Goal: Task Accomplishment & Management: Complete application form

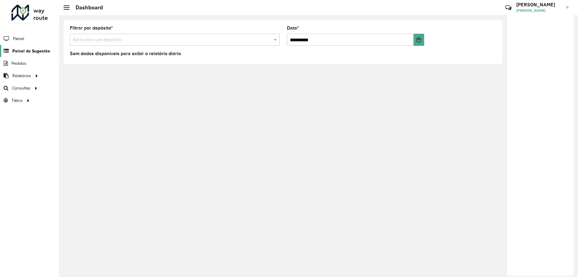
click at [32, 54] on span "Painel de Sugestão" at bounding box center [31, 51] width 38 height 6
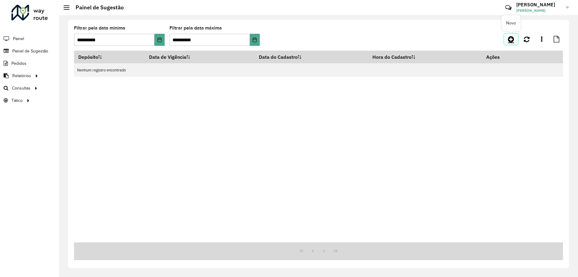
click at [510, 43] on link at bounding box center [511, 39] width 14 height 11
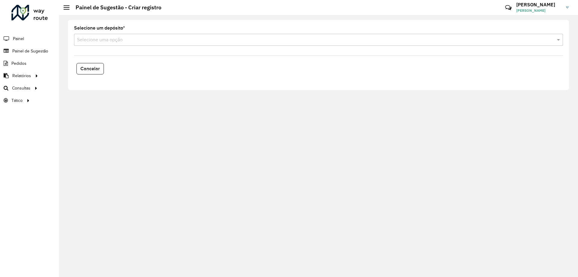
click at [115, 36] on input "text" at bounding box center [312, 39] width 471 height 7
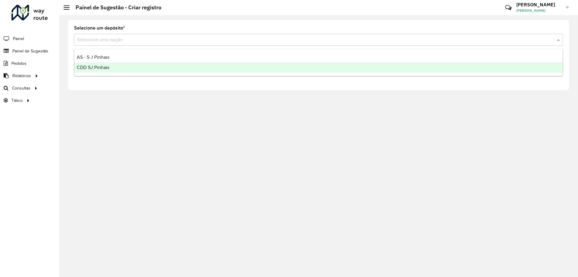
click at [110, 64] on div "CDD SJ Pinhais" at bounding box center [318, 67] width 488 height 10
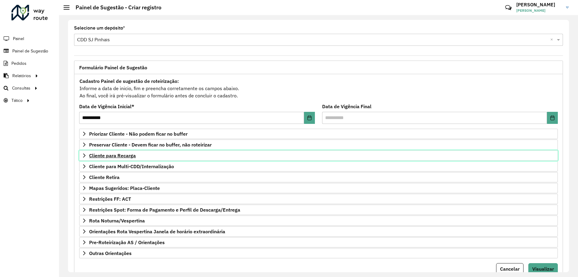
click at [109, 158] on span "Cliente para Recarga" at bounding box center [112, 155] width 47 height 5
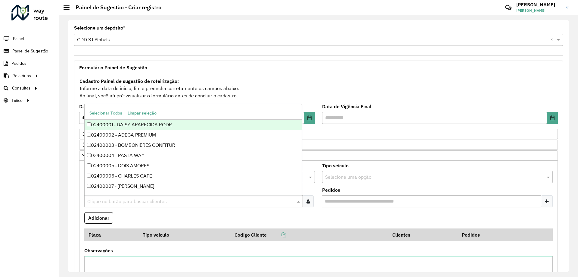
click at [111, 197] on div "Clique no botão para buscar clientes" at bounding box center [193, 201] width 219 height 12
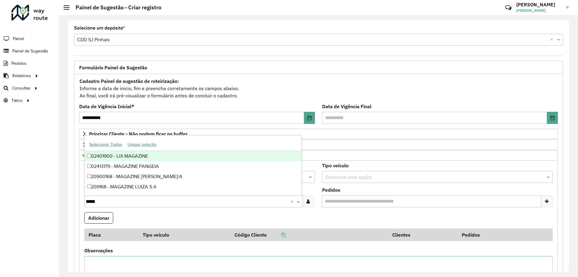
type input "******"
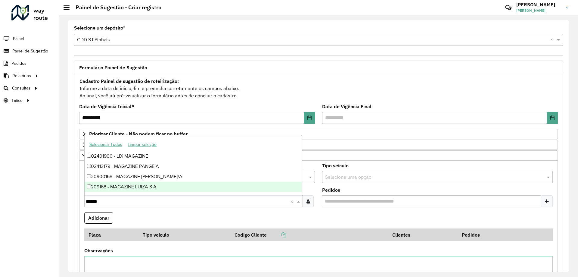
click at [145, 190] on div "209168 - MAGAZINE LUIZA S A" at bounding box center [193, 187] width 217 height 10
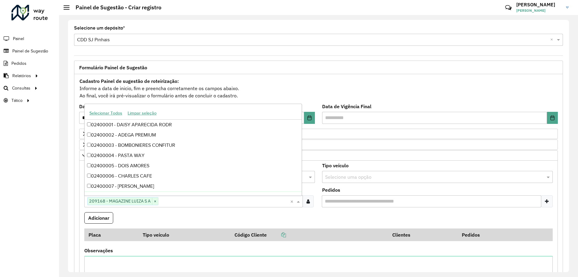
click at [164, 211] on formly-field "Clientes Clique no botão para buscar clientes 209168 - MAGAZINE [PERSON_NAME] ×…" at bounding box center [200, 200] width 238 height 24
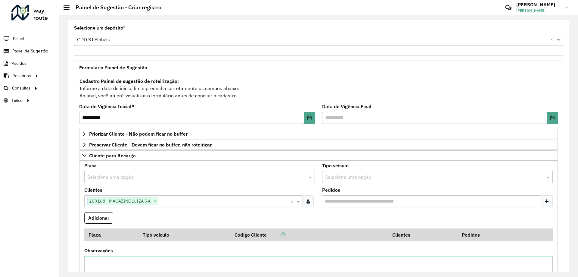
click at [176, 177] on input "text" at bounding box center [193, 176] width 213 height 7
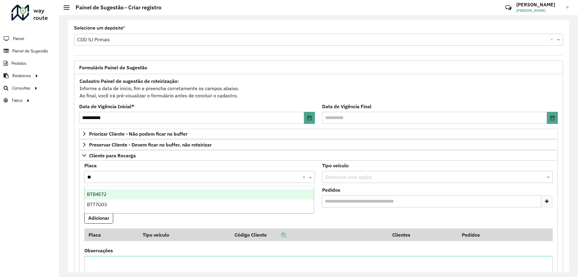
type input "***"
click at [165, 194] on div "BTT7G03" at bounding box center [199, 194] width 229 height 10
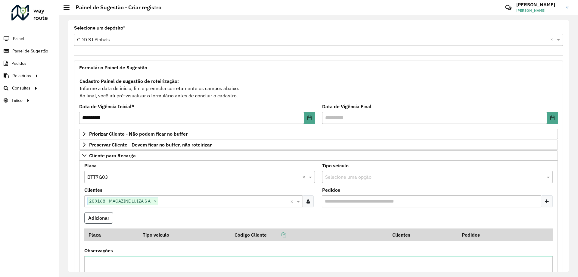
click at [102, 216] on button "Adicionar" at bounding box center [98, 217] width 29 height 11
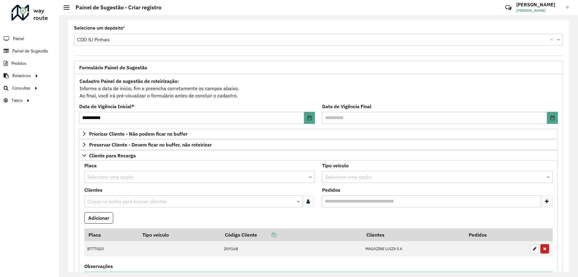
click at [126, 200] on input "text" at bounding box center [191, 201] width 210 height 7
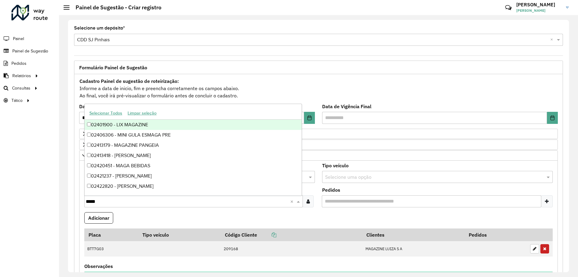
type input "******"
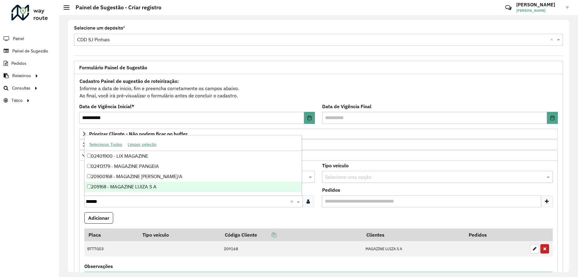
click at [133, 186] on div "209168 - MAGAZINE LUIZA S A" at bounding box center [193, 187] width 217 height 10
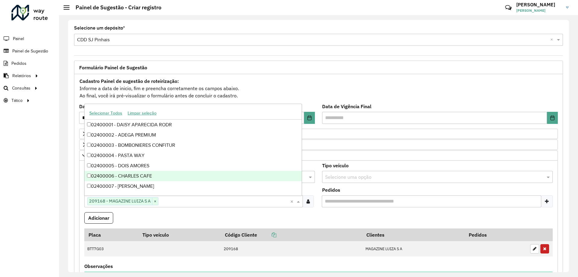
click at [176, 212] on formly-field "Adicionar" at bounding box center [319, 220] width 476 height 16
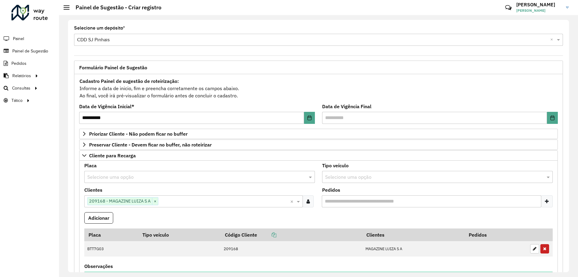
click at [149, 175] on input "text" at bounding box center [193, 176] width 213 height 7
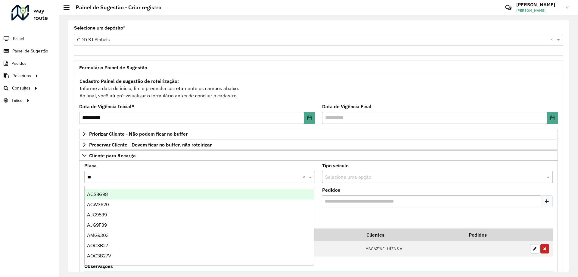
type input "***"
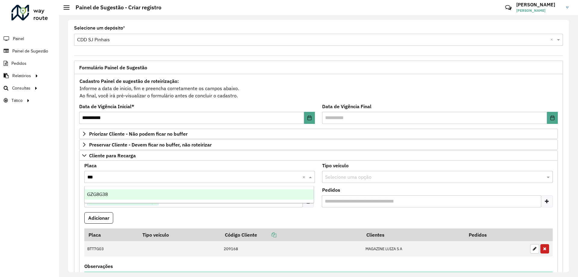
click at [142, 197] on div "GZG8G38" at bounding box center [199, 194] width 229 height 10
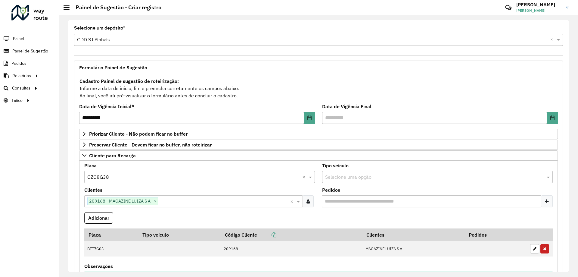
click at [150, 217] on formly-field "Adicionar" at bounding box center [319, 220] width 476 height 16
click at [107, 219] on button "Adicionar" at bounding box center [98, 217] width 29 height 11
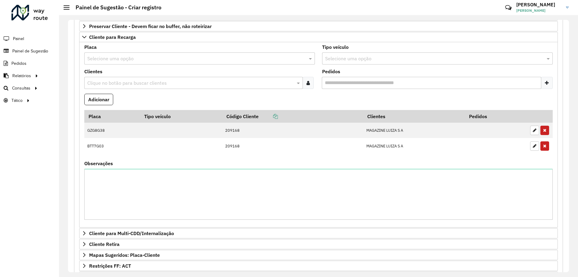
scroll to position [28, 0]
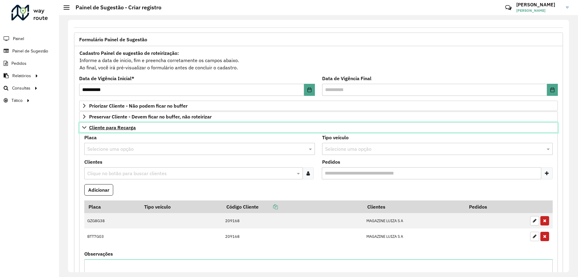
click at [86, 124] on link "Cliente para Recarga" at bounding box center [318, 127] width 479 height 10
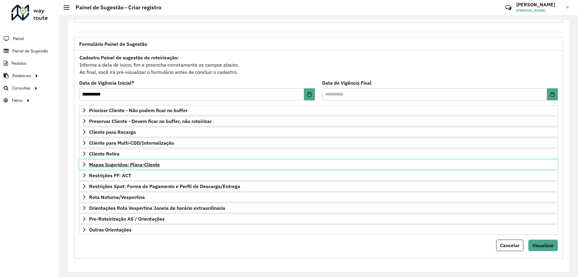
click at [86, 166] on icon at bounding box center [84, 164] width 5 height 5
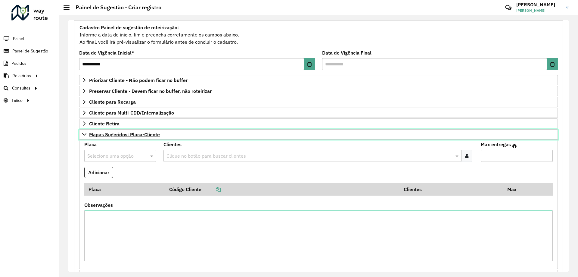
scroll to position [84, 0]
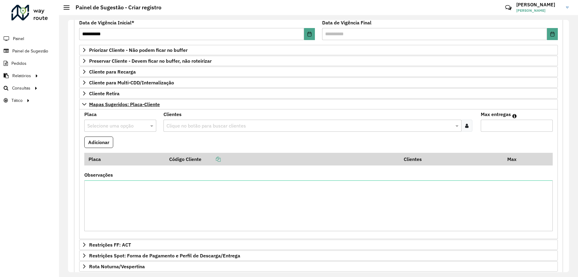
click at [113, 126] on input "text" at bounding box center [114, 125] width 54 height 7
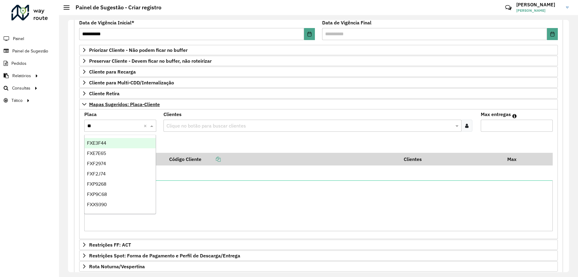
type input "***"
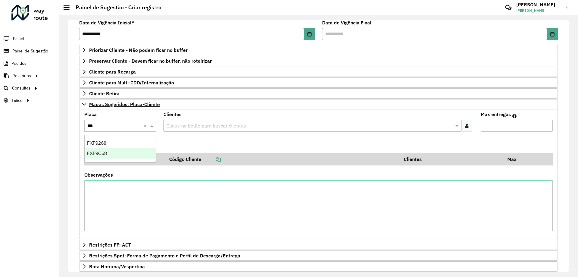
click at [123, 155] on div "FXP9C68" at bounding box center [120, 153] width 71 height 10
click at [210, 142] on formly-field "Adicionar" at bounding box center [319, 144] width 476 height 16
click at [199, 122] on input "text" at bounding box center [309, 125] width 289 height 7
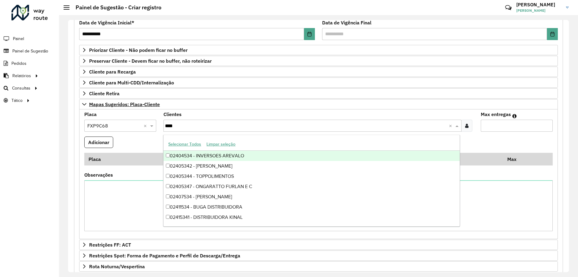
type input "*****"
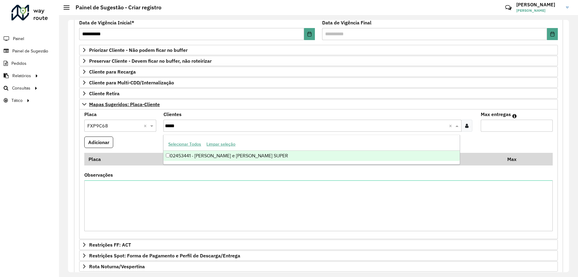
click at [242, 153] on div "02453441 - [PERSON_NAME] e [PERSON_NAME] SUPER" at bounding box center [311, 156] width 296 height 10
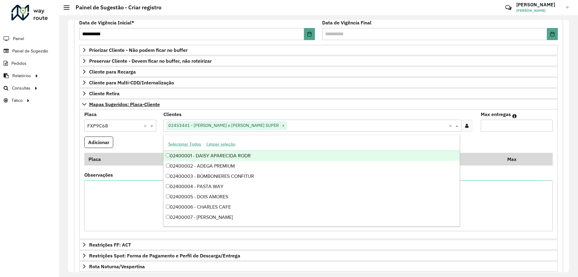
click at [489, 145] on formly-field "Adicionar" at bounding box center [319, 144] width 476 height 16
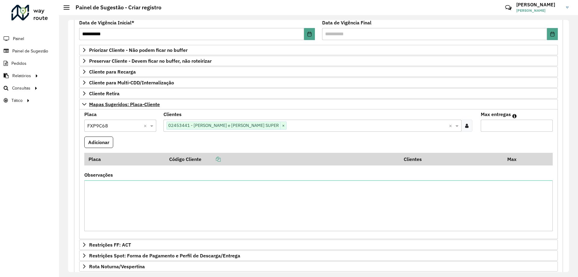
click at [287, 128] on input "text" at bounding box center [368, 125] width 162 height 7
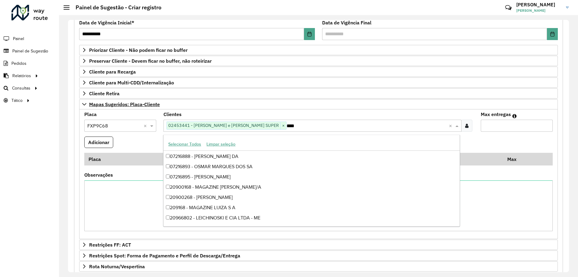
scroll to position [20, 0]
type input "*****"
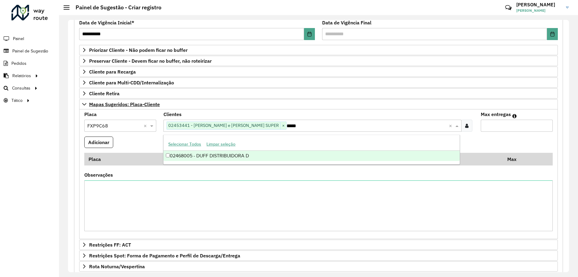
click at [267, 156] on div "02468005 - DUFF DISTRIBUIDORA D" at bounding box center [311, 156] width 296 height 10
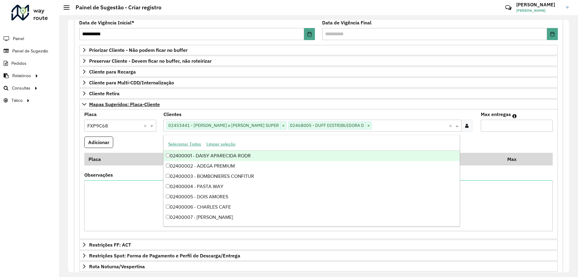
click at [123, 136] on formly-field "Adicionar" at bounding box center [319, 144] width 476 height 16
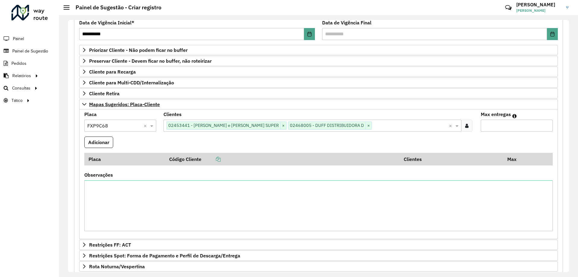
click at [530, 126] on input "Max entregas" at bounding box center [517, 126] width 72 height 12
type input "*"
click at [105, 138] on button "Adicionar" at bounding box center [98, 141] width 29 height 11
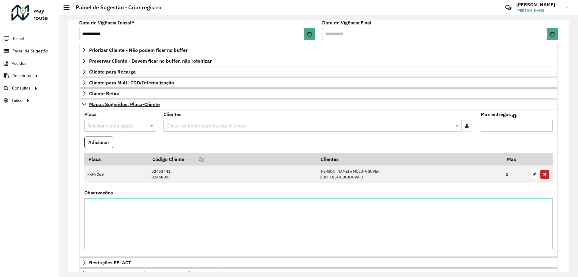
click at [115, 122] on input "text" at bounding box center [114, 125] width 54 height 7
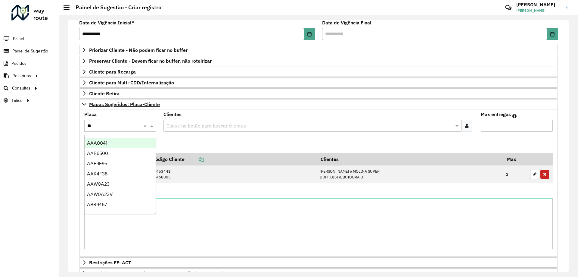
type input "***"
click at [133, 142] on div "AJI7C74" at bounding box center [120, 143] width 71 height 10
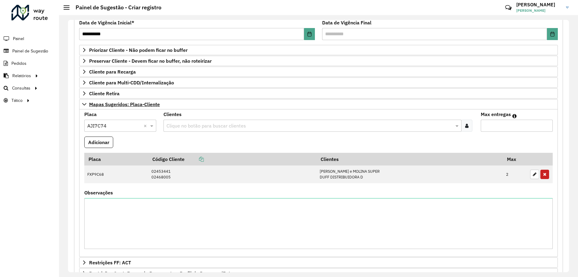
click at [210, 142] on formly-field "Adicionar" at bounding box center [319, 144] width 476 height 16
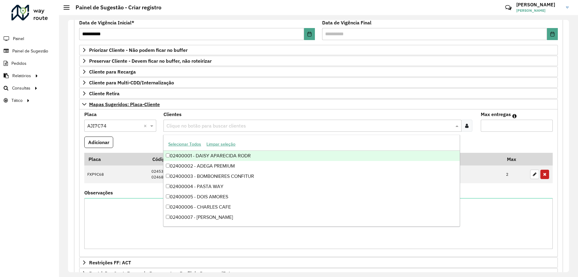
click at [197, 122] on input "text" at bounding box center [309, 125] width 289 height 7
type input "*****"
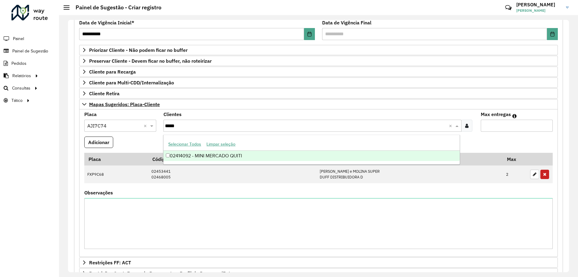
click at [232, 153] on div "02414092 - MINI MERCADO QUITI" at bounding box center [311, 156] width 296 height 10
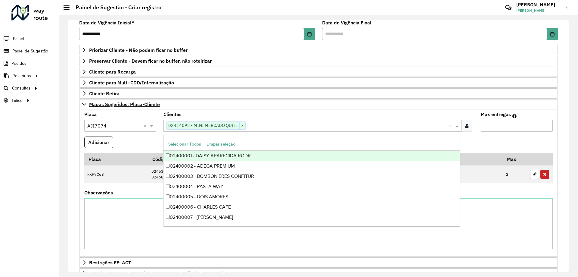
click at [518, 128] on input "Max entregas" at bounding box center [517, 126] width 72 height 12
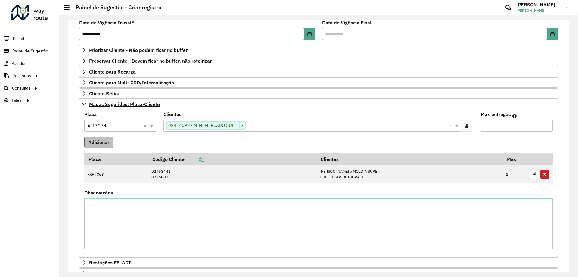
type input "*"
click at [99, 141] on button "Adicionar" at bounding box center [98, 141] width 29 height 11
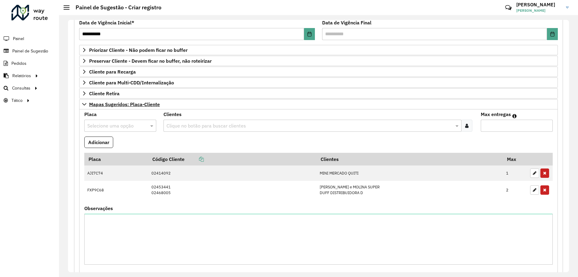
click at [132, 117] on div "Placa Selecione uma opção" at bounding box center [120, 122] width 72 height 20
click at [131, 126] on input "text" at bounding box center [114, 125] width 54 height 7
type input "***"
click at [123, 143] on div "IJL7665" at bounding box center [120, 143] width 71 height 10
click at [187, 146] on formly-field "Adicionar" at bounding box center [319, 144] width 476 height 16
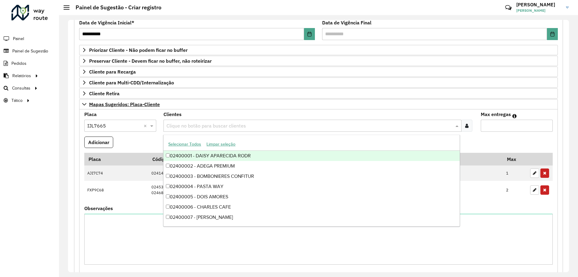
click at [178, 129] on input "text" at bounding box center [309, 125] width 289 height 7
type input "*****"
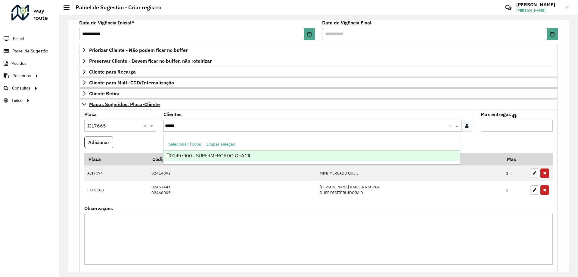
click at [247, 155] on div "02497900 - SUPERMERCADO QFACIL" at bounding box center [311, 156] width 296 height 10
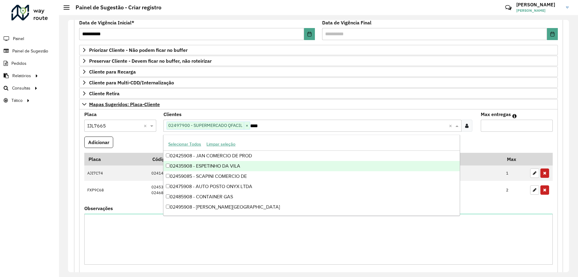
type input "*****"
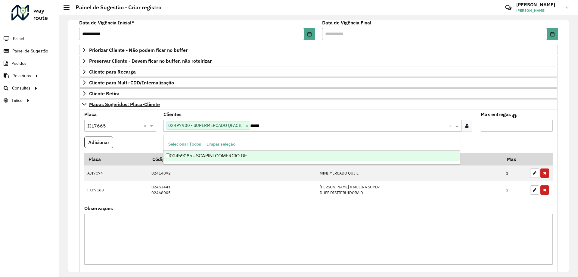
click at [259, 157] on div "02459085 - SCAPINI COMERCIO DE" at bounding box center [311, 156] width 296 height 10
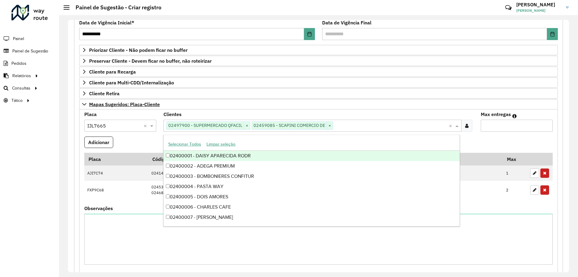
click at [489, 123] on input "Max entregas" at bounding box center [517, 126] width 72 height 12
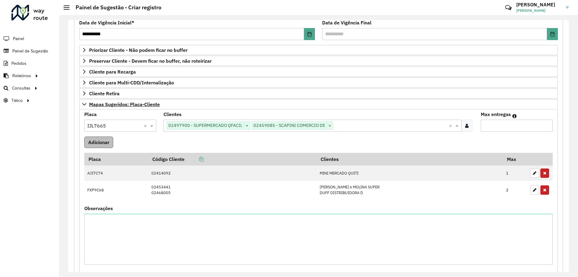
type input "*"
click at [96, 143] on button "Adicionar" at bounding box center [98, 141] width 29 height 11
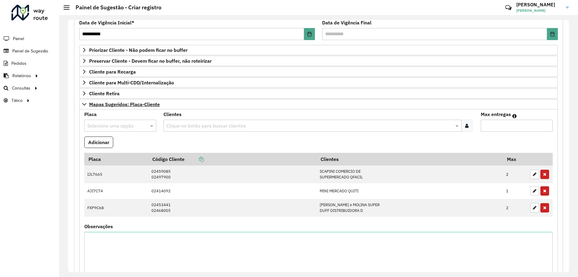
click at [100, 124] on input "text" at bounding box center [114, 125] width 54 height 7
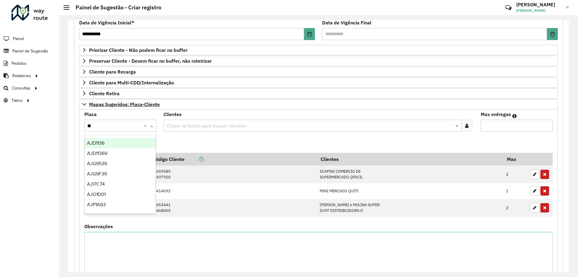
type input "***"
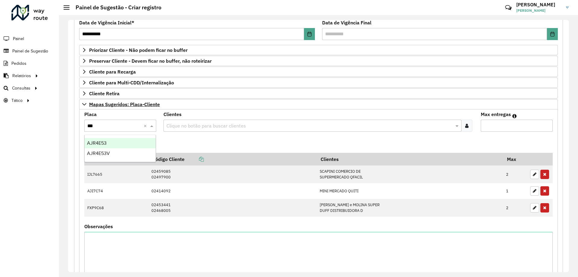
click at [113, 145] on div "AJR4E53" at bounding box center [120, 143] width 71 height 10
click at [169, 140] on formly-field "Adicionar" at bounding box center [319, 144] width 476 height 16
click at [187, 123] on input "text" at bounding box center [309, 125] width 289 height 7
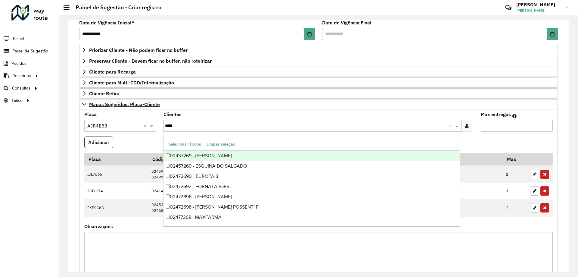
type input "*****"
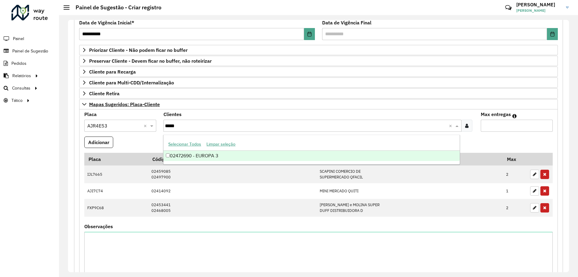
click at [236, 157] on div "02472690 - EUROPA 3" at bounding box center [311, 156] width 296 height 10
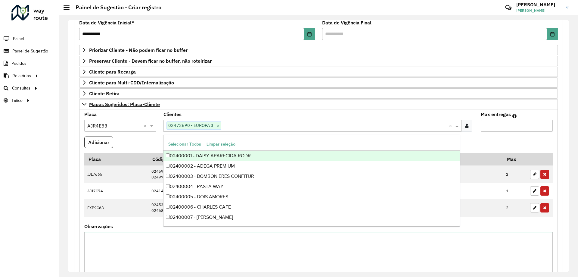
click at [504, 139] on formly-field "Adicionar" at bounding box center [319, 144] width 476 height 16
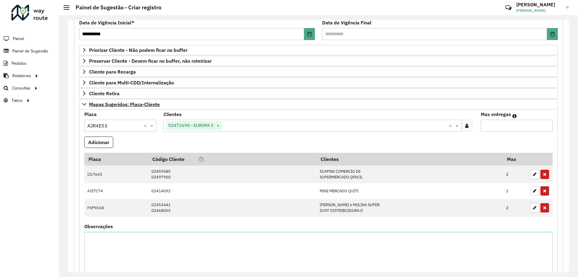
click at [507, 129] on input "Max entregas" at bounding box center [517, 126] width 72 height 12
type input "*"
click at [105, 141] on button "Adicionar" at bounding box center [98, 141] width 29 height 11
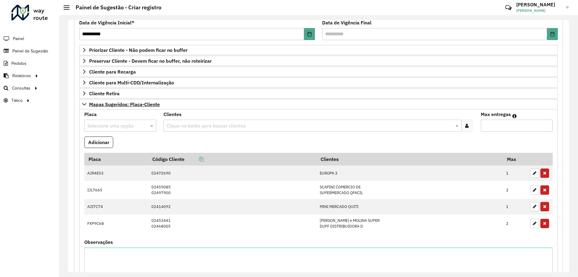
click at [135, 124] on input "text" at bounding box center [114, 125] width 54 height 7
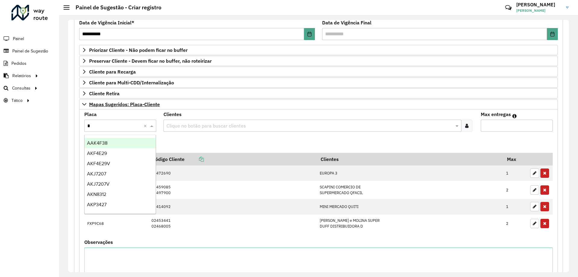
type input "**"
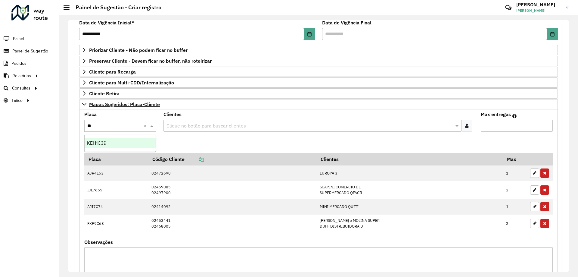
click at [148, 144] on div "KEH1C39" at bounding box center [120, 143] width 71 height 10
click at [185, 138] on formly-field "Adicionar" at bounding box center [319, 144] width 476 height 16
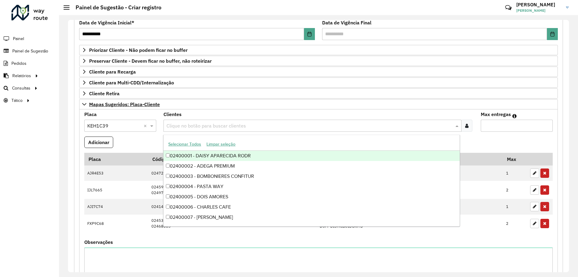
click at [182, 128] on input "text" at bounding box center [309, 125] width 289 height 7
type input "*****"
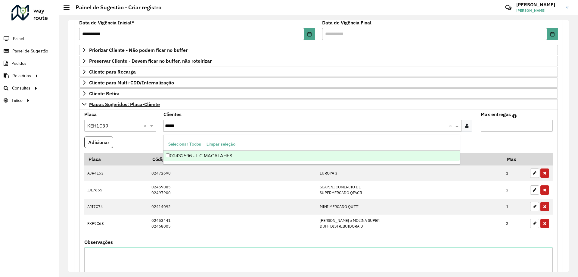
click at [223, 155] on div "02432596 - L C MAGALAHES" at bounding box center [311, 156] width 296 height 10
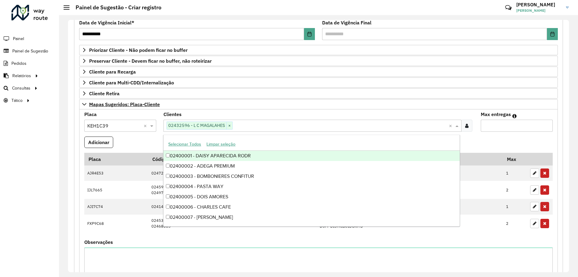
click at [481, 139] on formly-field "Adicionar" at bounding box center [319, 144] width 476 height 16
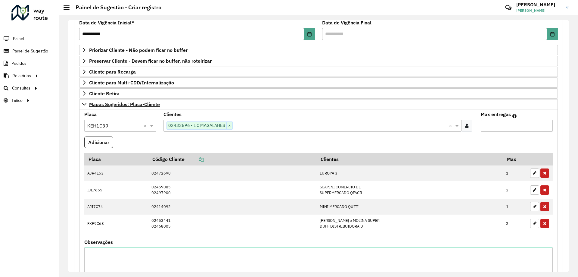
click at [489, 128] on input "Max entregas" at bounding box center [517, 126] width 72 height 12
type input "*"
click at [108, 141] on button "Adicionar" at bounding box center [98, 141] width 29 height 11
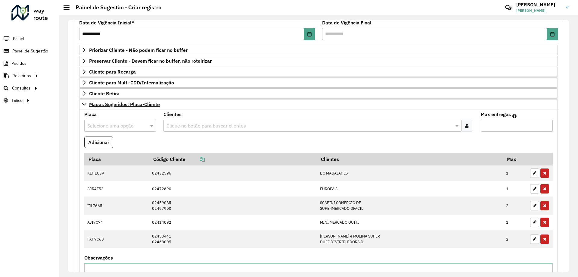
click at [131, 123] on input "text" at bounding box center [114, 125] width 54 height 7
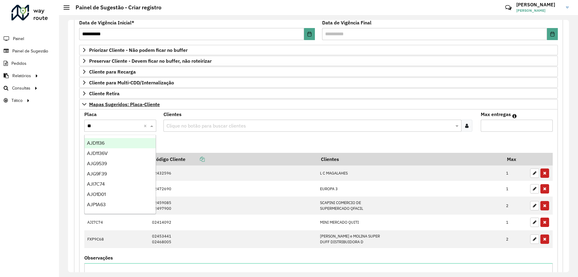
type input "***"
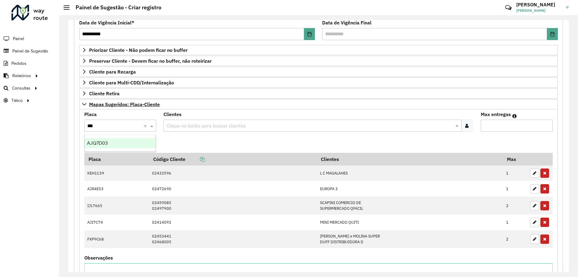
click at [143, 140] on div "AJQ7D03" at bounding box center [120, 143] width 71 height 10
click at [182, 139] on formly-field "Adicionar" at bounding box center [319, 144] width 476 height 16
click at [192, 117] on div "Clientes Clique no botão para buscar clientes" at bounding box center [318, 122] width 310 height 20
click at [197, 122] on input "text" at bounding box center [309, 125] width 289 height 7
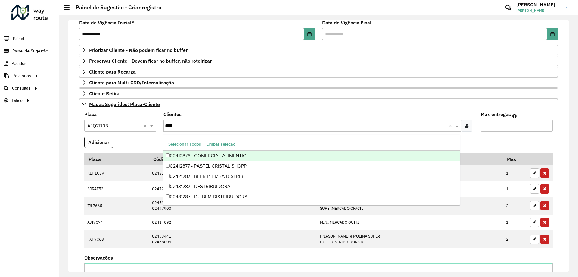
type input "*****"
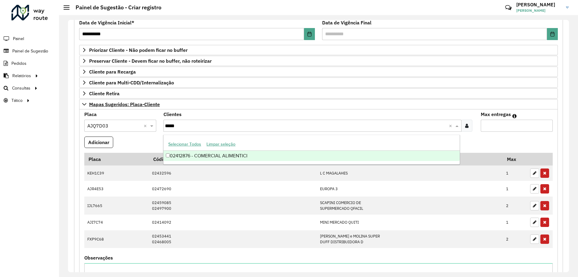
click at [237, 153] on div "02412876 - COMERCIAL ALIMENTICI" at bounding box center [311, 156] width 296 height 10
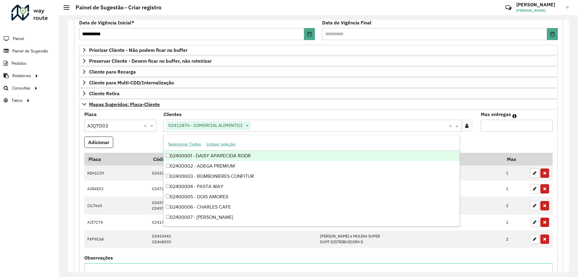
click at [160, 138] on formly-field "Adicionar" at bounding box center [319, 144] width 476 height 16
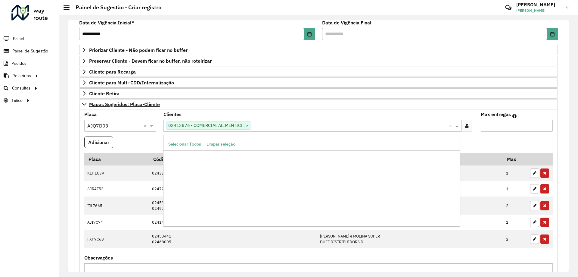
click at [269, 121] on div "Clique no botão para buscar clientes 02412876 - COMERCIAL ALIMENTICI ×" at bounding box center [305, 125] width 285 height 11
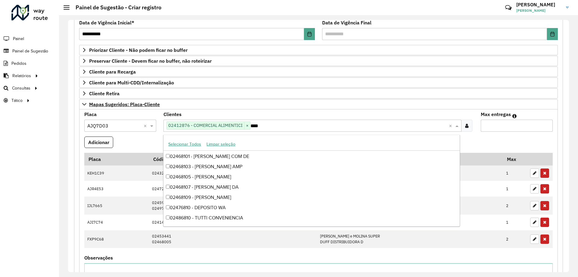
scroll to position [30, 0]
type input "*****"
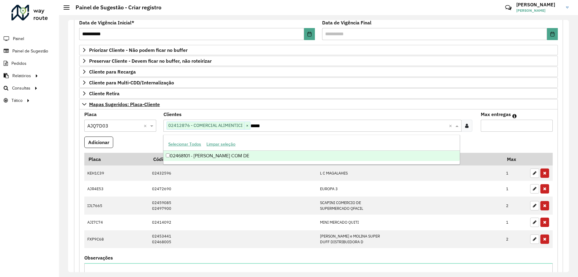
click at [266, 154] on div "02468101 - [PERSON_NAME] COM DE" at bounding box center [311, 156] width 296 height 10
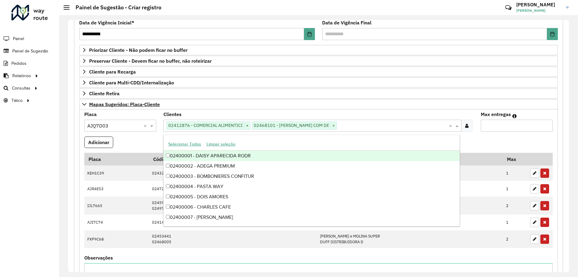
click at [495, 139] on formly-field "Adicionar" at bounding box center [319, 144] width 476 height 16
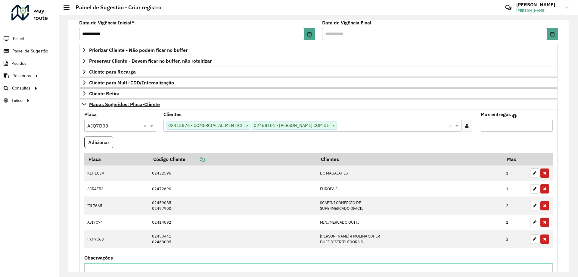
click at [505, 124] on input "Max entregas" at bounding box center [517, 126] width 72 height 12
type input "*"
click at [92, 144] on button "Adicionar" at bounding box center [98, 141] width 29 height 11
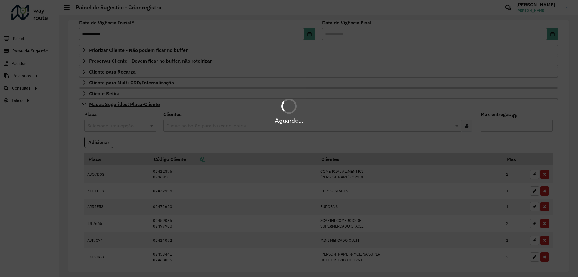
click at [129, 144] on hb-app "**********" at bounding box center [289, 138] width 578 height 277
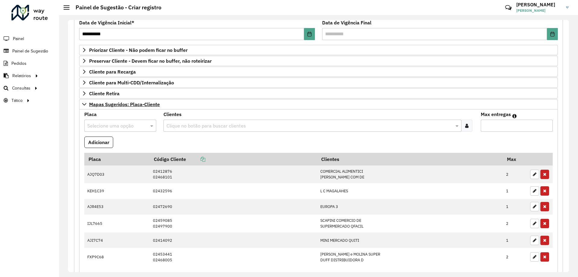
click at [96, 123] on input "text" at bounding box center [114, 125] width 54 height 7
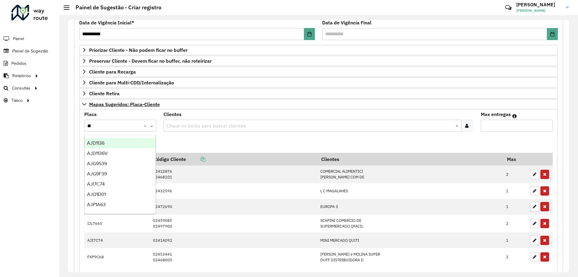
type input "***"
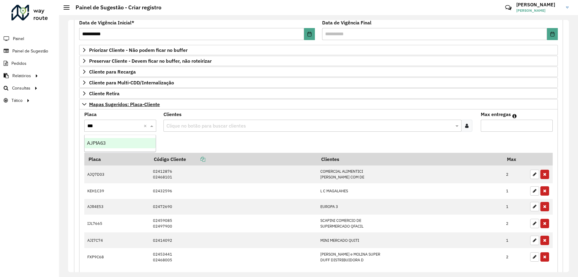
click at [119, 142] on div "AJP1A63" at bounding box center [120, 143] width 71 height 10
click at [181, 144] on formly-field "Adicionar" at bounding box center [319, 144] width 476 height 16
click at [179, 126] on input "text" at bounding box center [309, 125] width 289 height 7
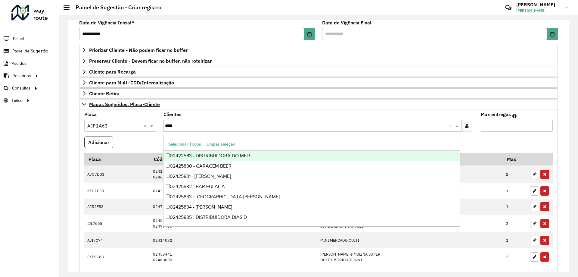
type input "*****"
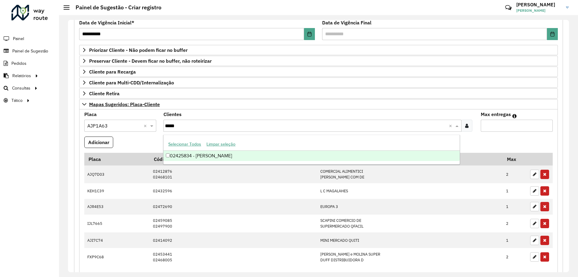
click at [220, 155] on div "02425834 - [PERSON_NAME]" at bounding box center [311, 156] width 296 height 10
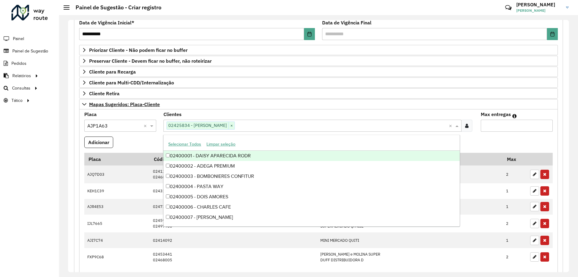
click at [147, 134] on formly-field "Placa Selecione uma opção × AJP1A63 ×" at bounding box center [120, 124] width 79 height 24
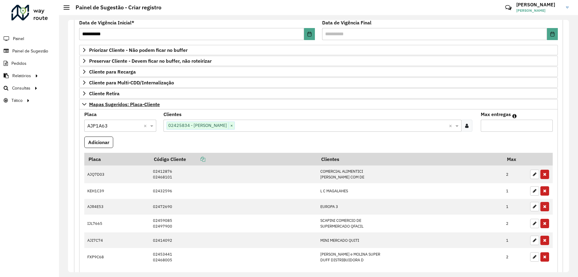
click at [239, 121] on div "Clique no botão para buscar clientes 02425834 - [PERSON_NAME] ×" at bounding box center [305, 125] width 285 height 11
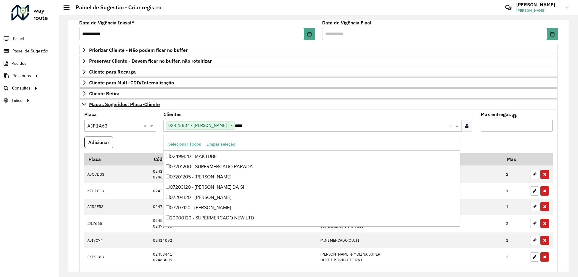
scroll to position [40, 0]
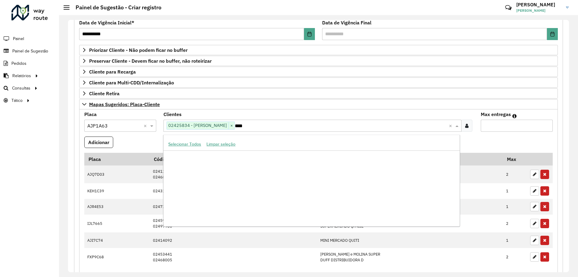
type input "*****"
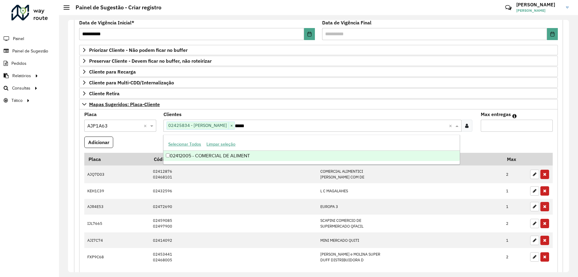
scroll to position [0, 0]
click at [260, 154] on div "02412005 - COMERCIAL DE ALIMENT" at bounding box center [311, 156] width 296 height 10
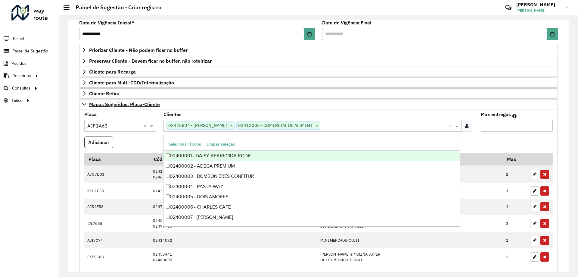
click at [508, 126] on input "Max entregas" at bounding box center [517, 126] width 72 height 12
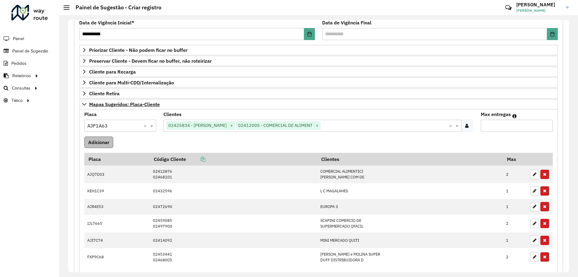
type input "*"
click at [98, 144] on button "Adicionar" at bounding box center [98, 141] width 29 height 11
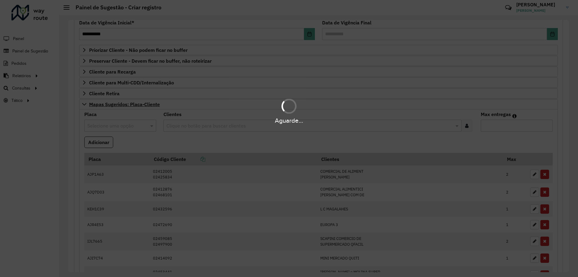
click at [208, 148] on div "Aguarde..." at bounding box center [289, 138] width 578 height 277
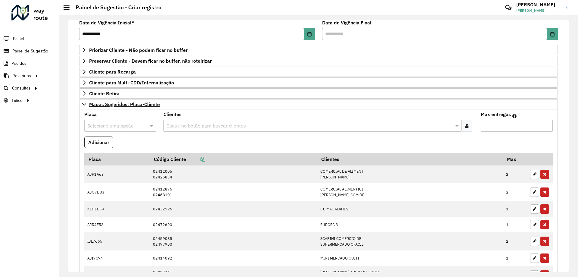
click at [208, 144] on formly-field "Adicionar" at bounding box center [319, 144] width 476 height 16
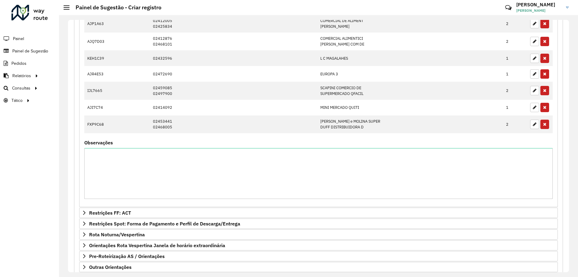
scroll to position [272, 0]
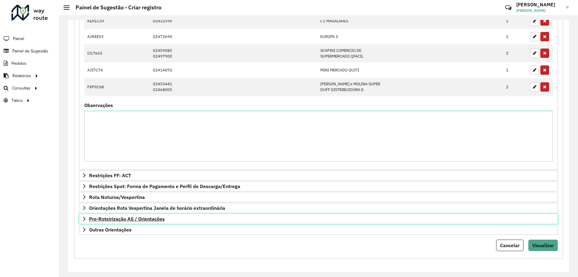
click at [85, 218] on icon at bounding box center [84, 218] width 2 height 4
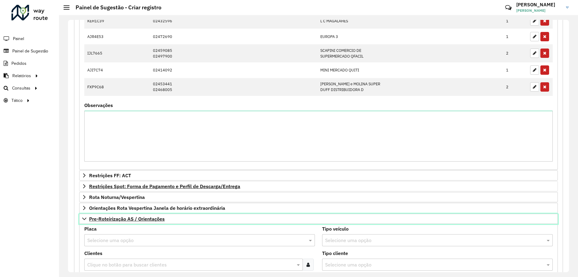
scroll to position [362, 0]
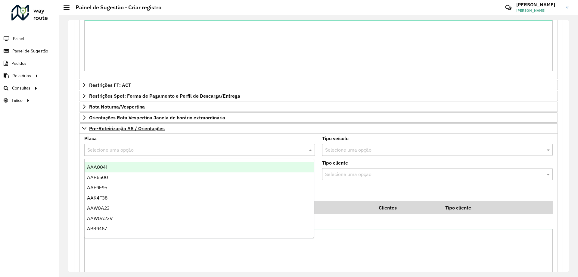
click at [121, 147] on input "text" at bounding box center [193, 149] width 213 height 7
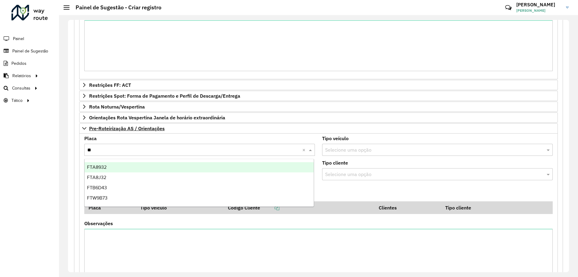
type input "***"
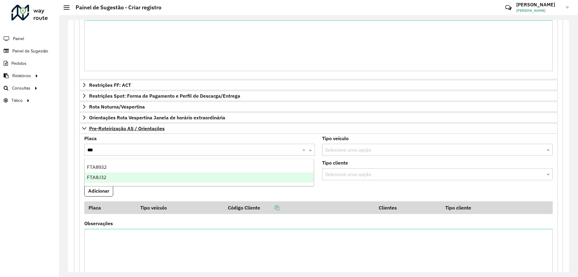
click at [104, 180] on div "FTA8J32" at bounding box center [199, 177] width 229 height 10
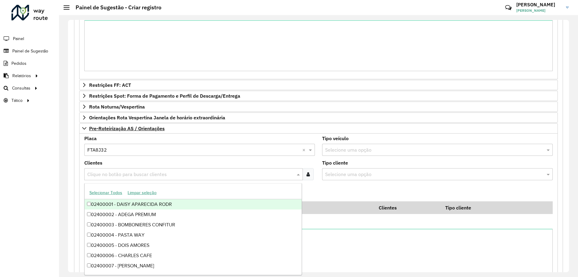
click at [117, 173] on input "text" at bounding box center [191, 174] width 210 height 7
type input "*****"
click at [165, 202] on div "02424783 - ATACADaO [PERSON_NAME]" at bounding box center [193, 204] width 217 height 10
click at [349, 186] on formly-field "Adicionar" at bounding box center [319, 193] width 476 height 16
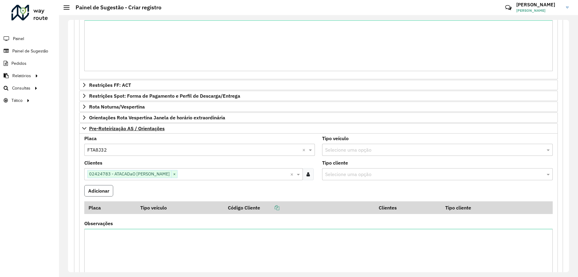
click at [107, 192] on button "Adicionar" at bounding box center [98, 190] width 29 height 11
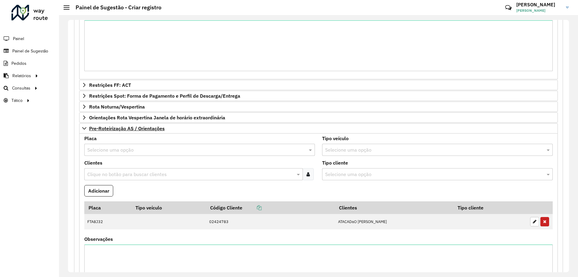
click at [111, 152] on input "text" at bounding box center [193, 149] width 213 height 7
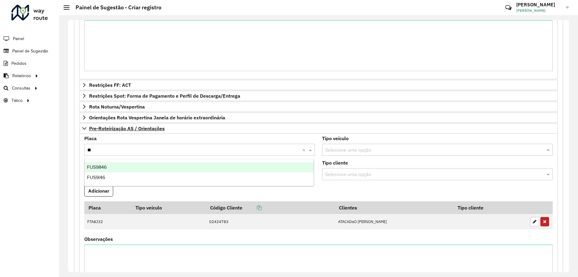
type input "***"
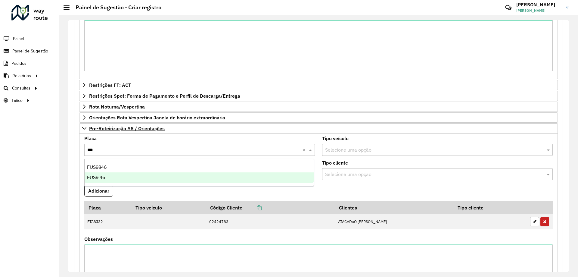
click at [116, 177] on div "FUS9I46" at bounding box center [199, 177] width 229 height 10
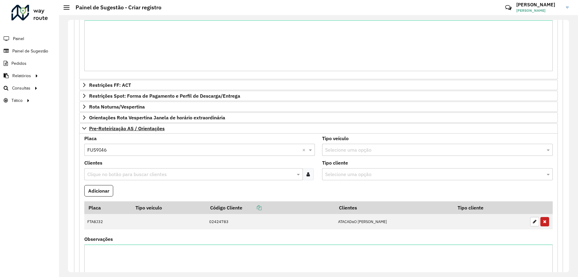
click at [122, 190] on formly-field "Adicionar" at bounding box center [319, 193] width 476 height 16
click at [117, 169] on div "Clique no botão para buscar clientes" at bounding box center [193, 174] width 219 height 12
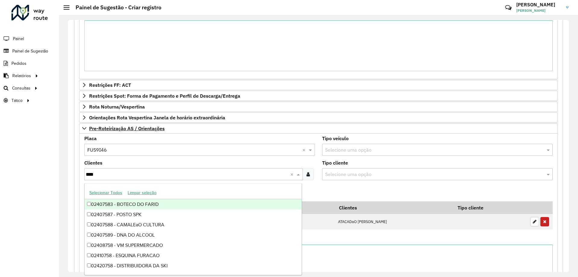
type input "*****"
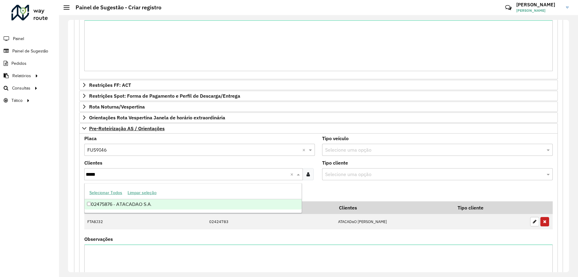
click at [147, 203] on div "02475876 - ATACADAO S.A." at bounding box center [193, 204] width 217 height 10
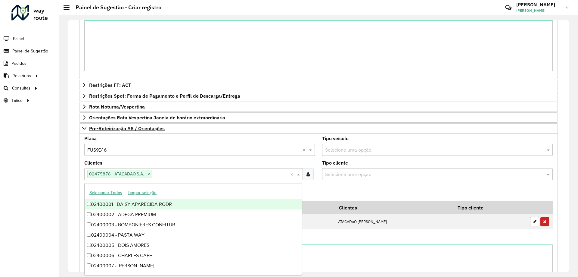
click at [349, 193] on formly-field "Adicionar" at bounding box center [319, 193] width 476 height 16
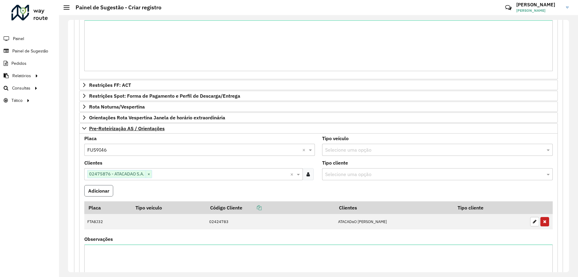
click at [99, 185] on button "Adicionar" at bounding box center [98, 190] width 29 height 11
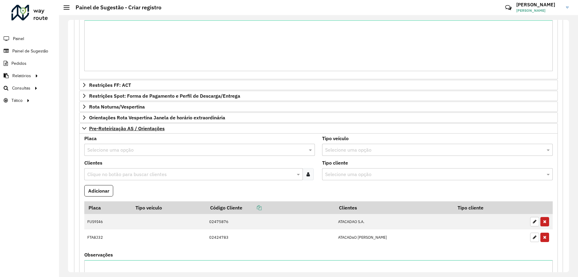
click at [129, 148] on input "text" at bounding box center [193, 149] width 213 height 7
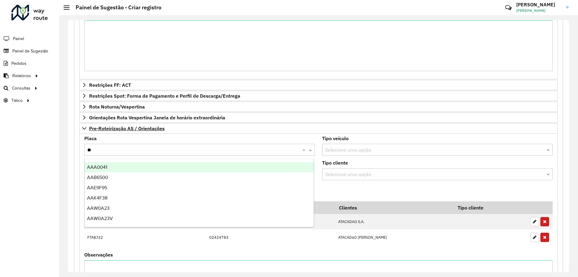
type input "***"
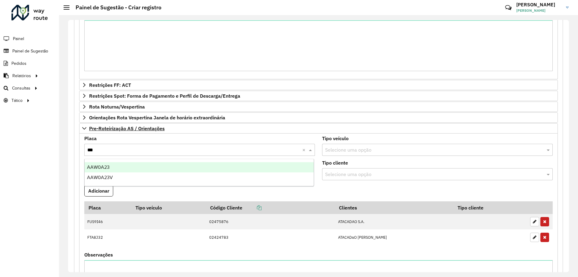
click at [133, 166] on div "AAW0A23" at bounding box center [199, 167] width 229 height 10
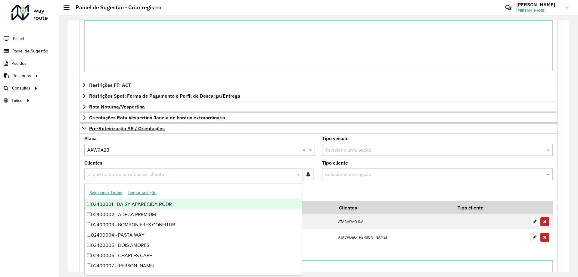
click at [132, 169] on div "Clique no botão para buscar clientes" at bounding box center [193, 174] width 219 height 12
type input "***"
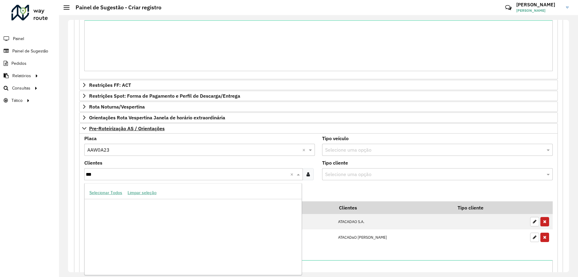
scroll to position [1985, 0]
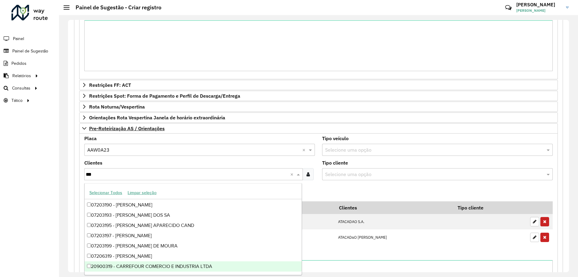
click at [202, 266] on div "20900319 - CARREFOUR COMERCIO E INDUSTRIA LTDA" at bounding box center [193, 266] width 217 height 10
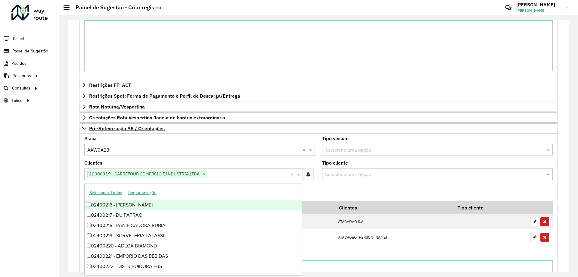
click at [343, 187] on formly-field "Adicionar" at bounding box center [319, 193] width 476 height 16
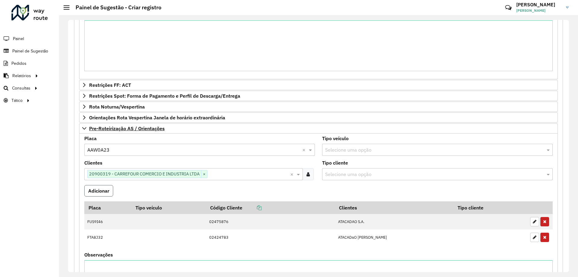
click at [95, 186] on button "Adicionar" at bounding box center [98, 190] width 29 height 11
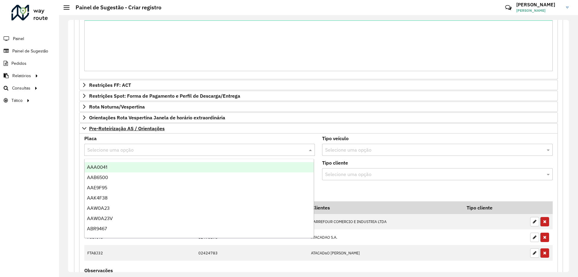
click at [122, 146] on input "text" at bounding box center [193, 149] width 213 height 7
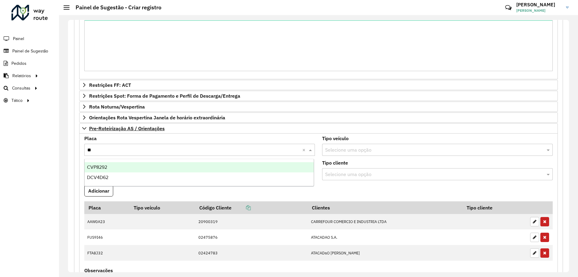
type input "***"
click at [183, 166] on div "CVP8292" at bounding box center [199, 167] width 229 height 10
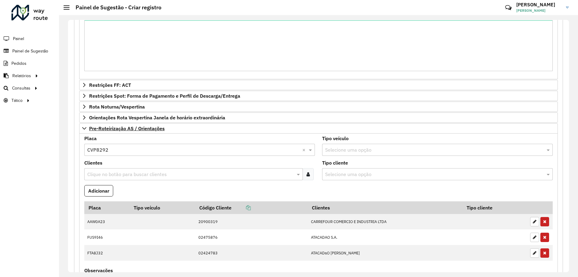
click at [154, 182] on formly-field "Clientes Clique no botão para buscar clientes" at bounding box center [200, 172] width 238 height 24
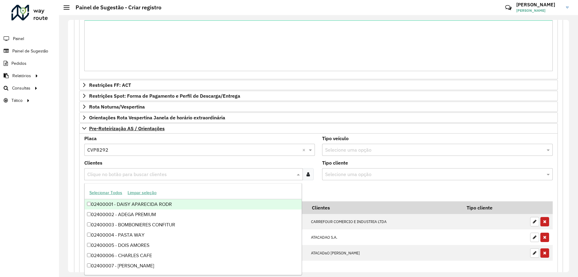
click at [148, 175] on input "text" at bounding box center [191, 174] width 210 height 7
type input "***"
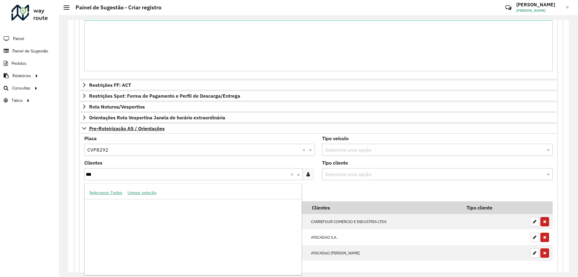
scroll to position [98730, 0]
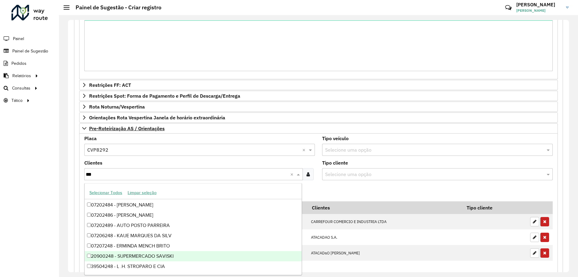
click at [193, 257] on div "20900248 - SUPERMERCADO SAVISKI" at bounding box center [193, 256] width 217 height 10
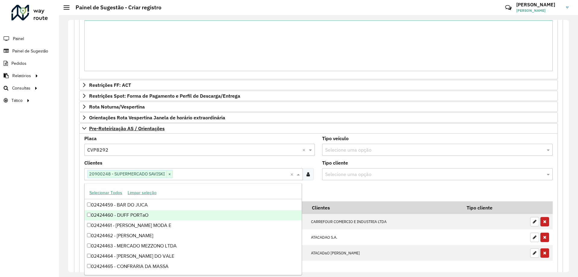
click at [331, 184] on formly-field "Tipo cliente Selecione uma opção" at bounding box center [438, 172] width 238 height 24
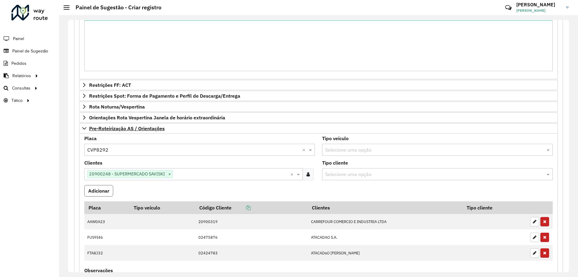
click at [103, 187] on button "Adicionar" at bounding box center [98, 190] width 29 height 11
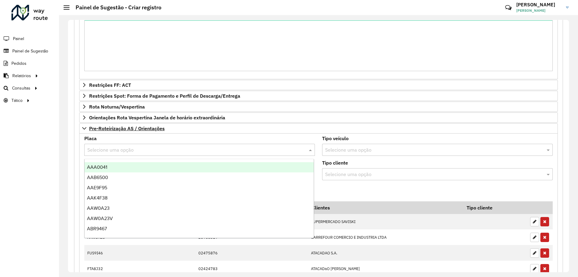
click at [111, 149] on input "text" at bounding box center [193, 149] width 213 height 7
type input "***"
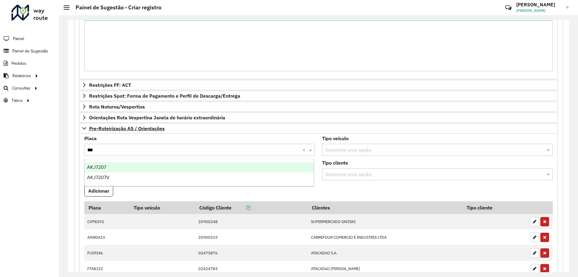
click at [109, 166] on div "AKJ7207" at bounding box center [199, 167] width 229 height 10
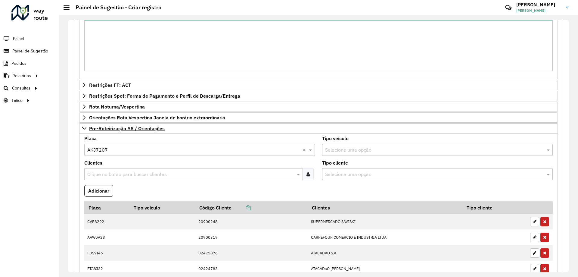
click at [129, 181] on formly-field "Clientes Clique no botão para buscar clientes" at bounding box center [200, 172] width 238 height 24
click at [143, 174] on input "text" at bounding box center [191, 174] width 210 height 7
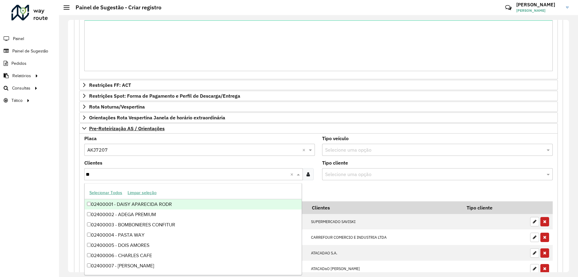
type input "***"
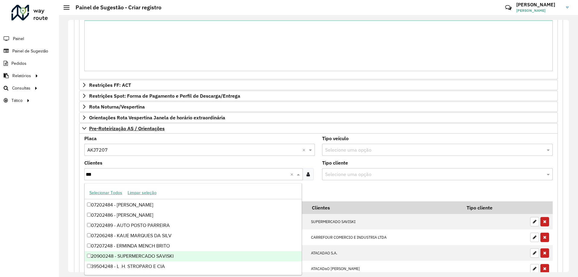
click at [169, 255] on div "20900248 - SUPERMERCADO SAVISKI" at bounding box center [193, 256] width 217 height 10
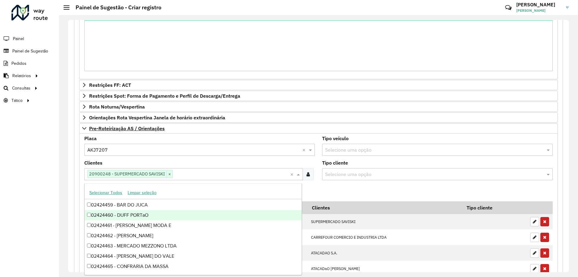
click at [323, 189] on formly-field "Adicionar" at bounding box center [319, 193] width 476 height 16
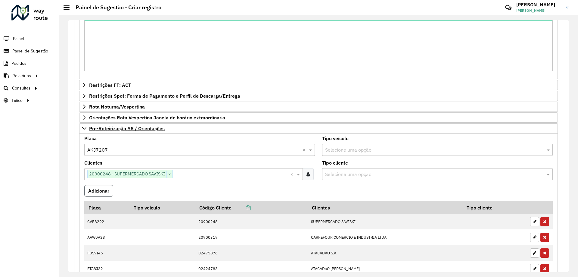
click at [100, 194] on button "Adicionar" at bounding box center [98, 190] width 29 height 11
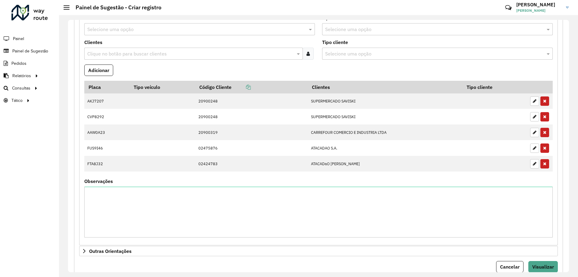
scroll to position [504, 0]
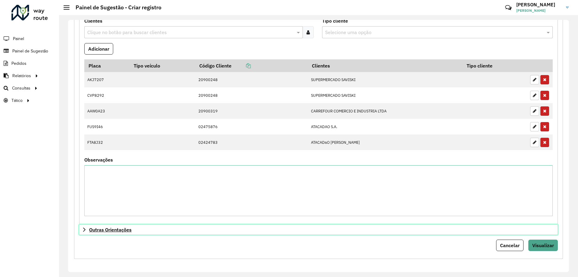
click at [102, 227] on span "Outras Orientações" at bounding box center [110, 229] width 42 height 5
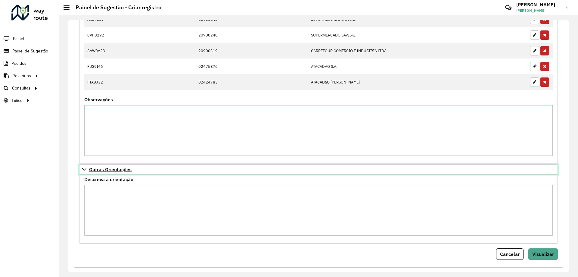
scroll to position [573, 0]
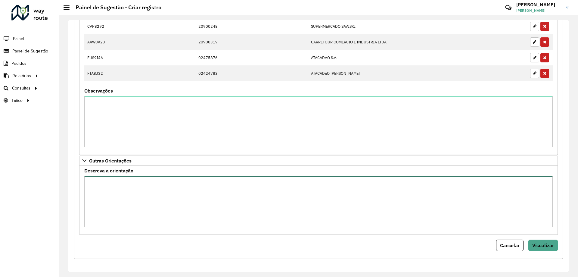
click at [157, 188] on textarea "Descreva a orientação" at bounding box center [318, 201] width 468 height 51
type textarea "*"
type textarea "**********"
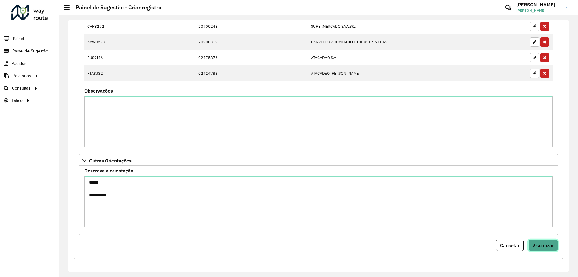
click at [533, 243] on span "Visualizar" at bounding box center [543, 245] width 22 height 6
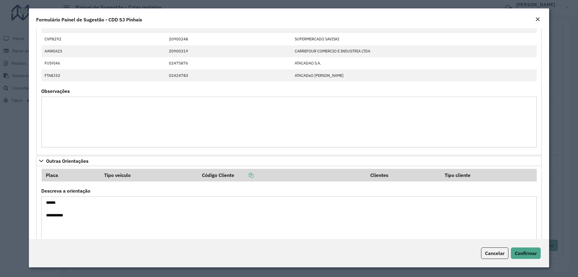
scroll to position [415, 0]
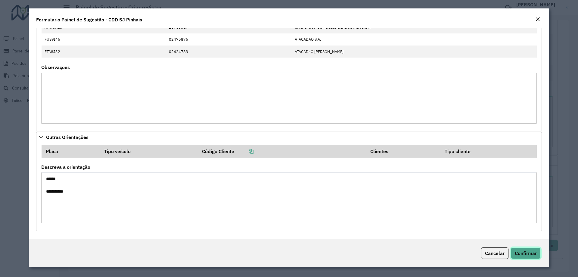
click at [531, 254] on span "Confirmar" at bounding box center [526, 253] width 22 height 6
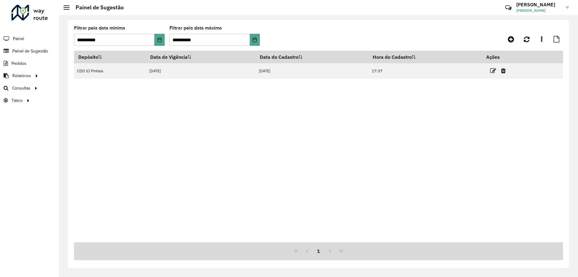
click at [217, 138] on div "Depósito Data de Vigência Data do Cadastro Hora do Cadastro Ações CDD SJ Pinhai…" at bounding box center [318, 146] width 489 height 191
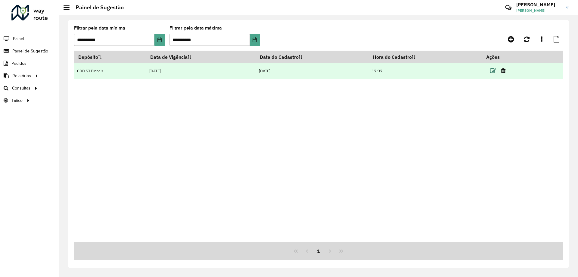
click at [492, 71] on icon at bounding box center [493, 71] width 6 height 6
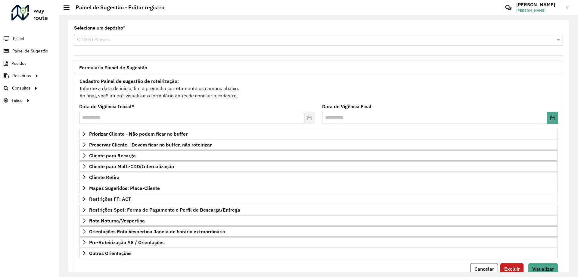
scroll to position [23, 0]
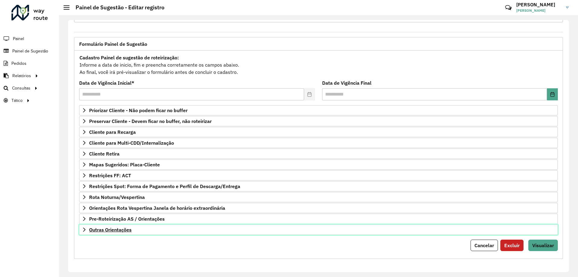
click at [123, 231] on span "Outras Orientações" at bounding box center [110, 229] width 42 height 5
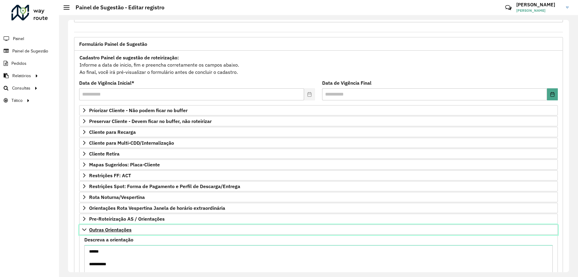
click at [88, 230] on link "Outras Orientações" at bounding box center [318, 229] width 479 height 10
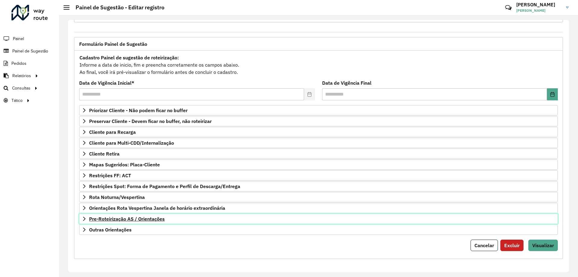
click at [89, 216] on span "Pre-Roteirização AS / Orientações" at bounding box center [127, 218] width 76 height 5
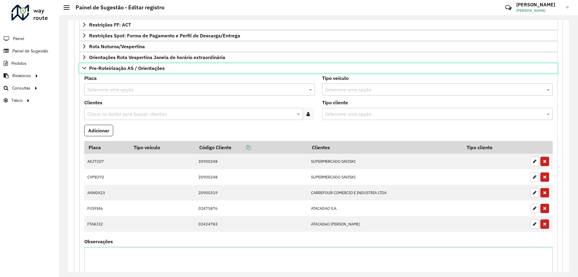
scroll to position [256, 0]
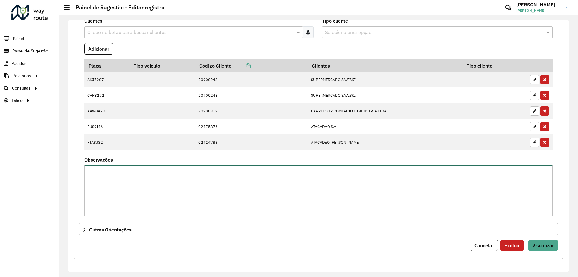
click at [140, 188] on textarea "Observações" at bounding box center [318, 190] width 468 height 51
type textarea "*"
type textarea "**********"
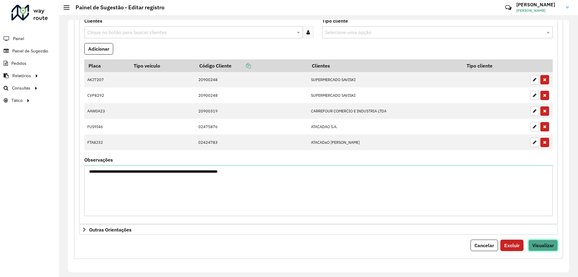
click at [545, 247] on span "Visualizar" at bounding box center [543, 245] width 22 height 6
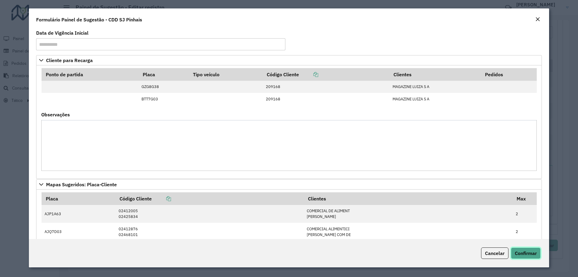
click at [533, 250] on button "Confirmar" at bounding box center [526, 252] width 30 height 11
